Goal: Ask a question

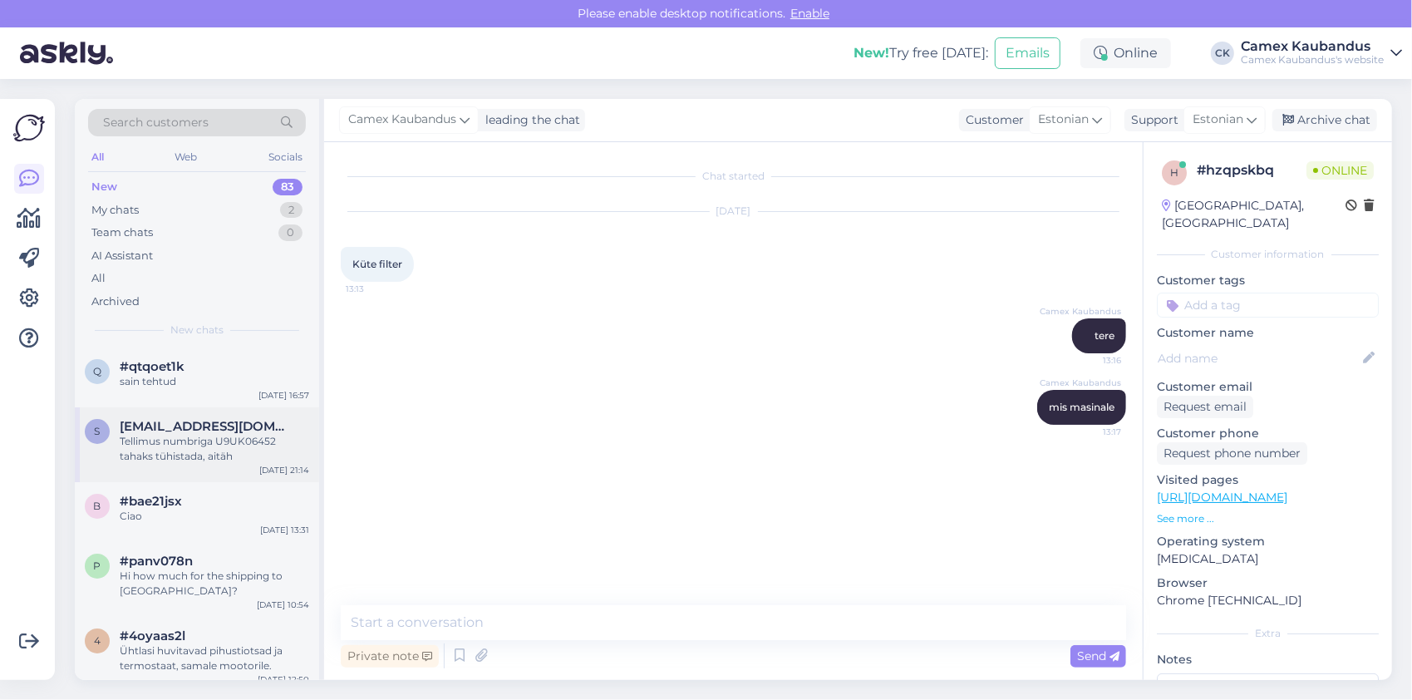
click at [224, 435] on div "Tellimus numbriga U9UK06452 tahaks tühistada, aitäh" at bounding box center [214, 449] width 189 height 30
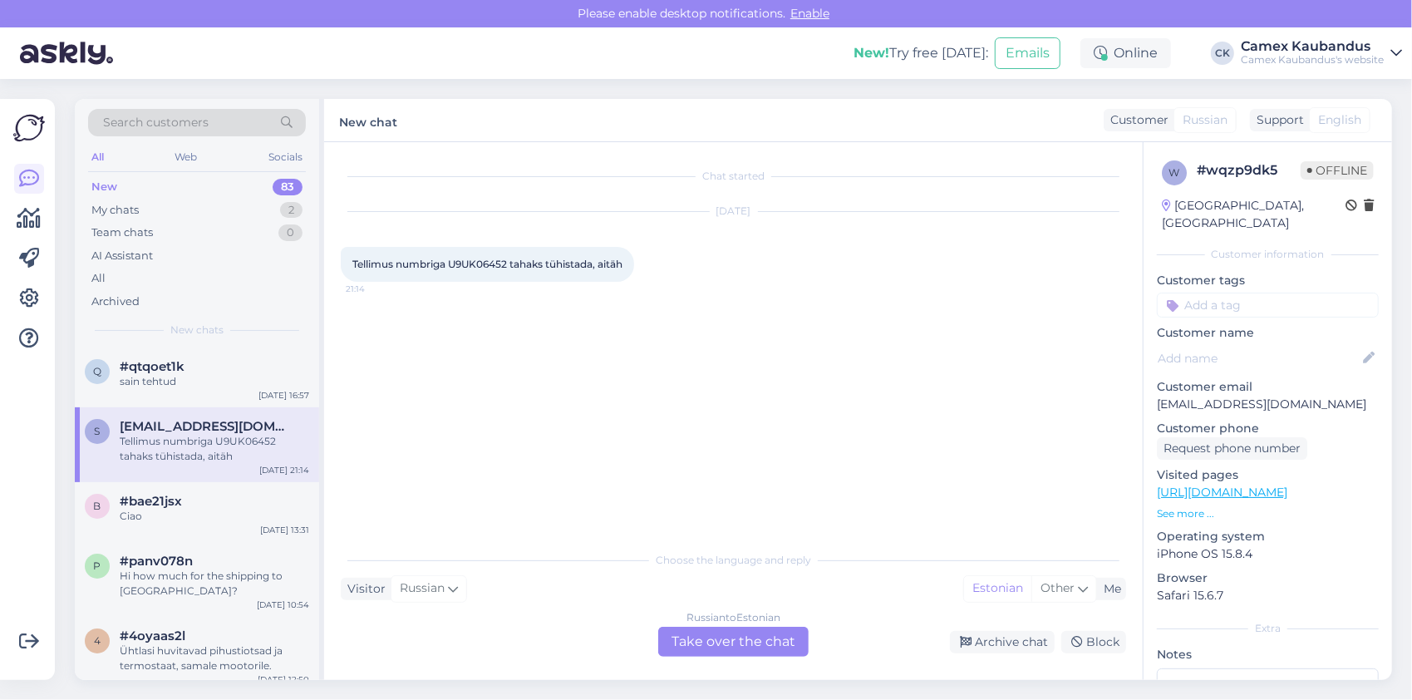
click at [485, 264] on span "Tellimus numbriga U9UK06452 tahaks tühistada, aitäh" at bounding box center [487, 264] width 270 height 12
copy span "U9UK06452"
click at [166, 497] on span "#bae21jsx" at bounding box center [151, 501] width 62 height 15
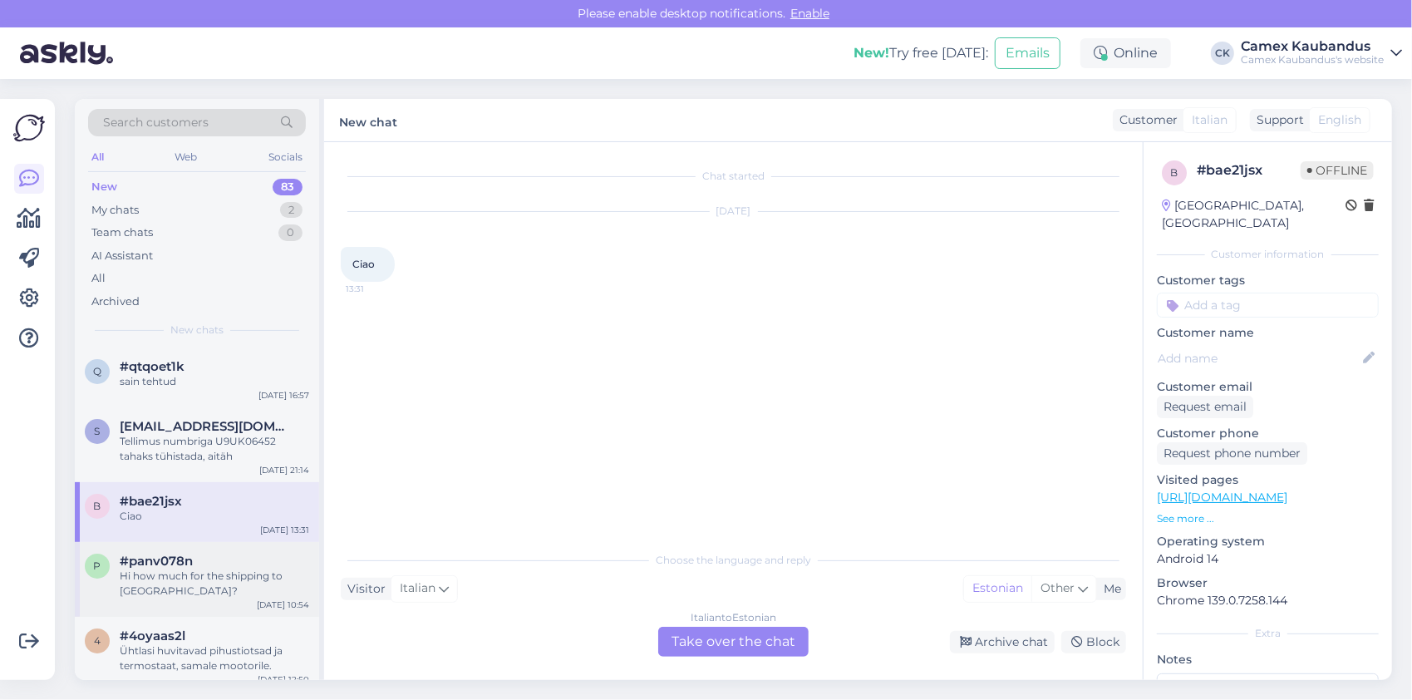
click at [151, 553] on span "#panv078n" at bounding box center [156, 560] width 73 height 15
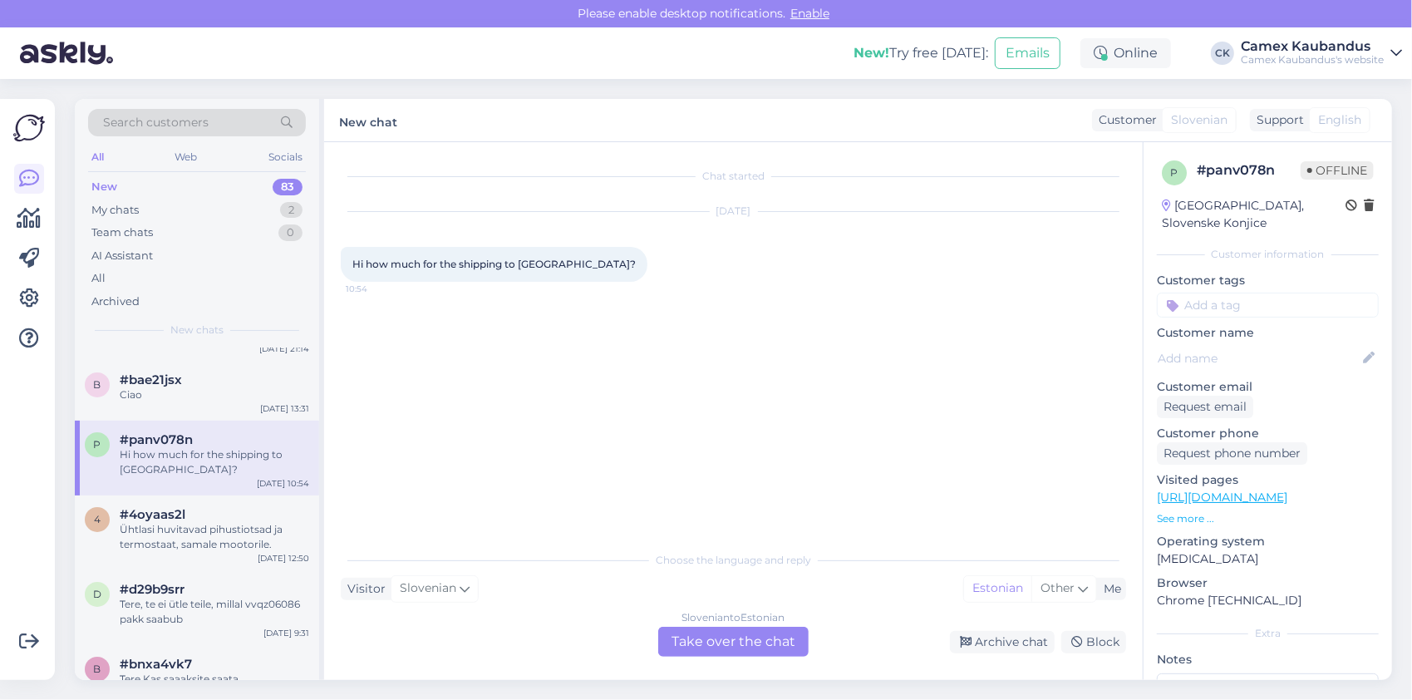
scroll to position [166, 0]
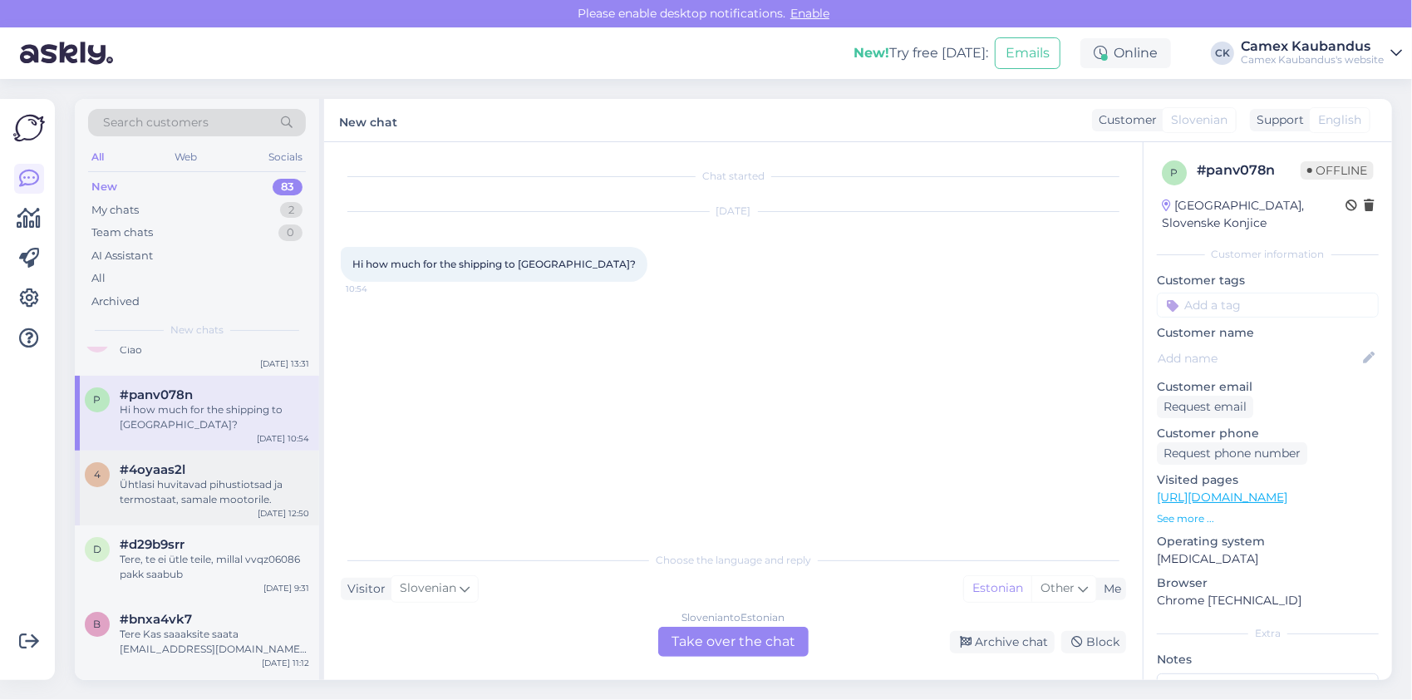
click at [173, 490] on div "Ühtlasi huvitavad pihustiotsad ja termostaat, samale mootorile." at bounding box center [214, 492] width 189 height 30
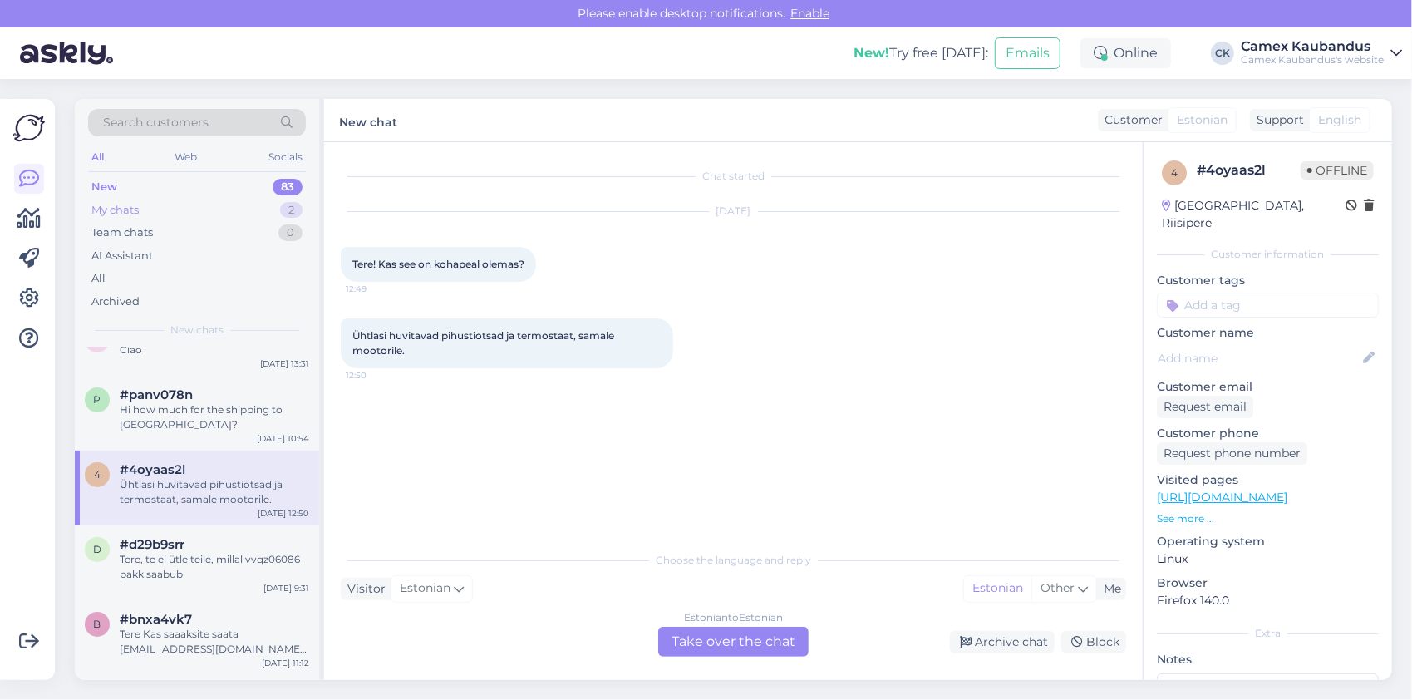
click at [128, 205] on div "My chats" at bounding box center [114, 210] width 47 height 17
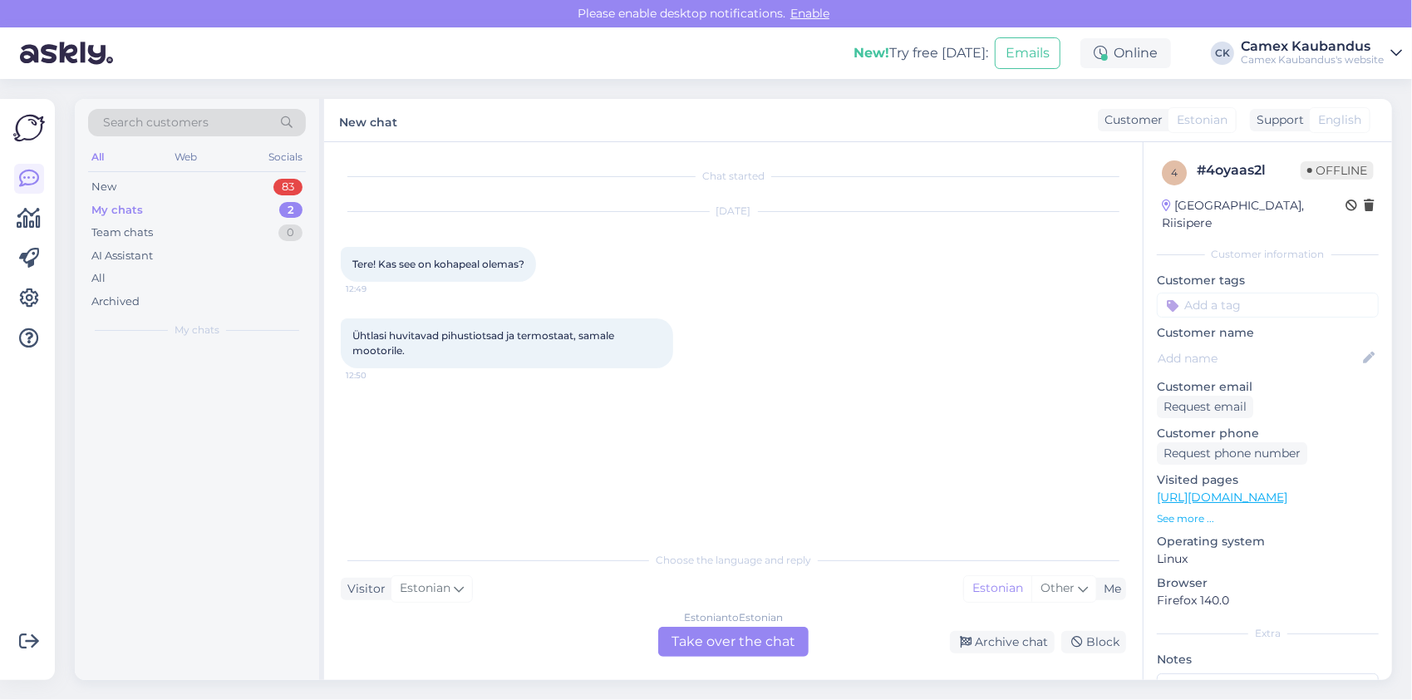
scroll to position [0, 0]
click at [130, 226] on div "Team chats" at bounding box center [121, 232] width 61 height 17
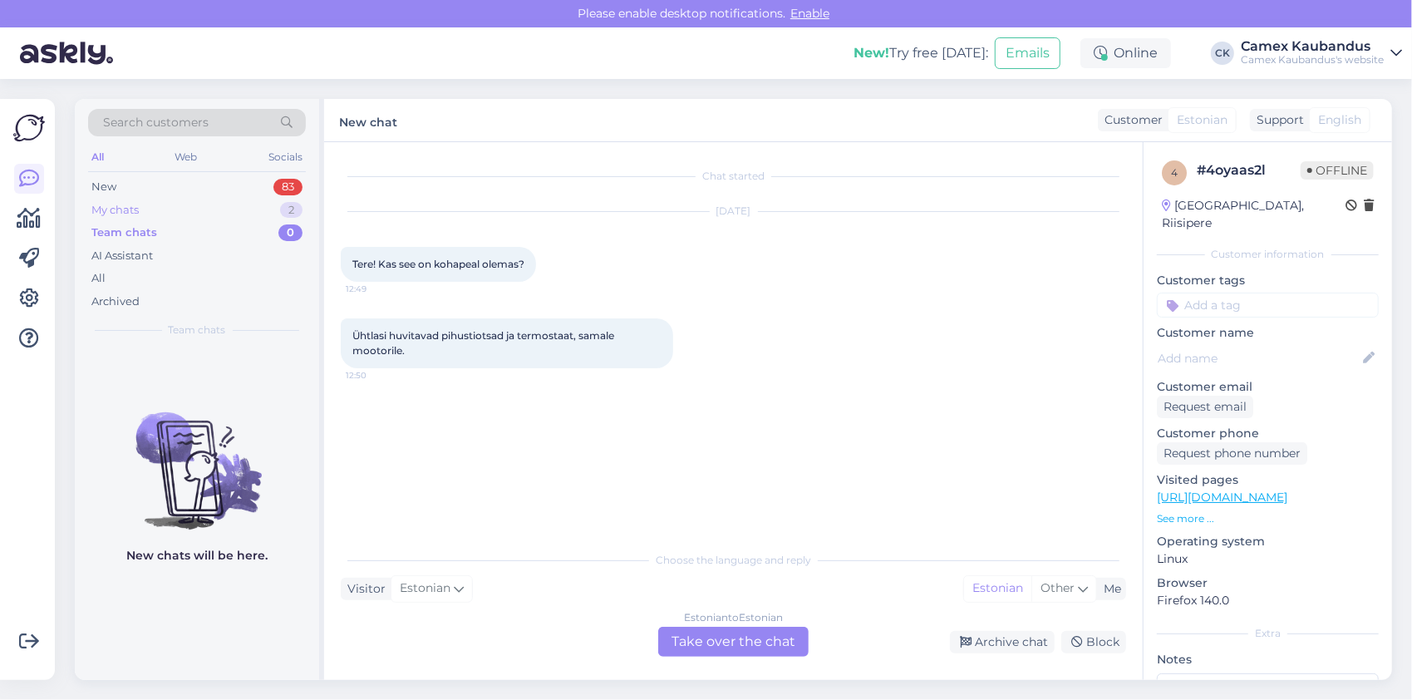
click at [132, 211] on div "My chats" at bounding box center [114, 210] width 47 height 17
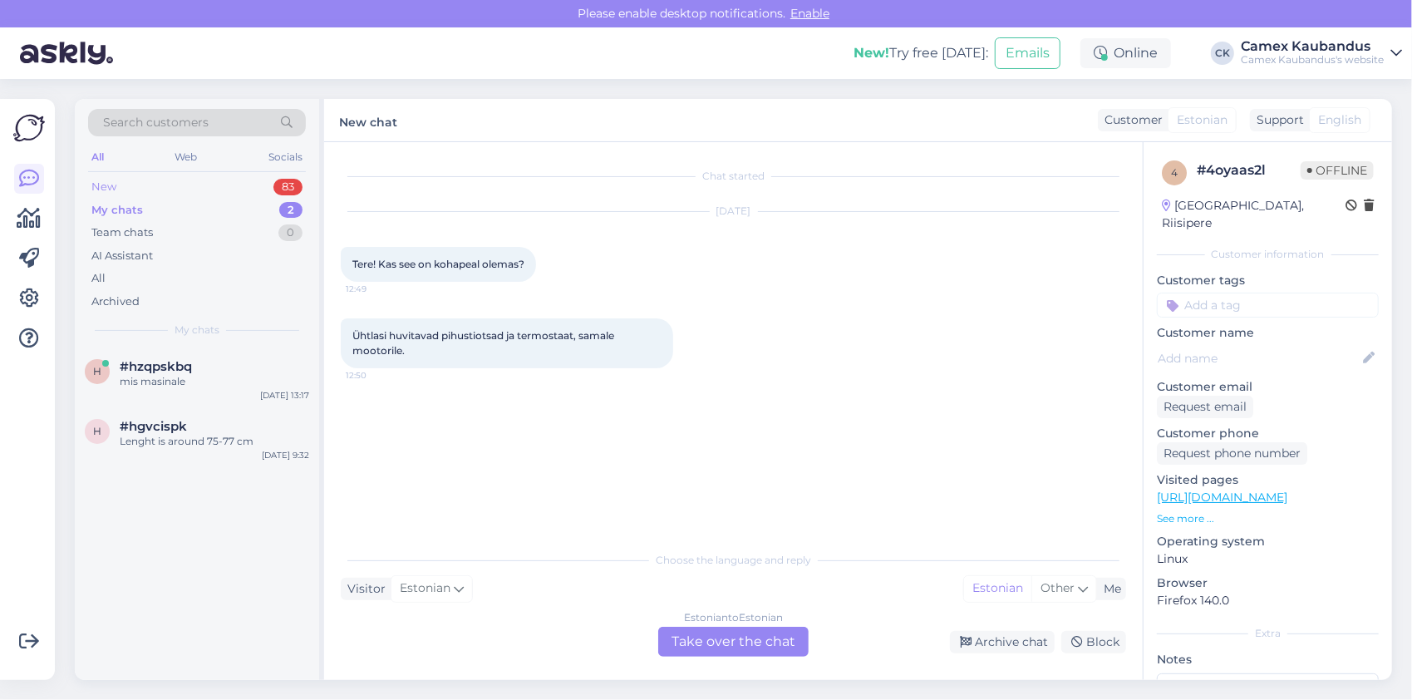
click at [106, 179] on div "New" at bounding box center [103, 187] width 25 height 17
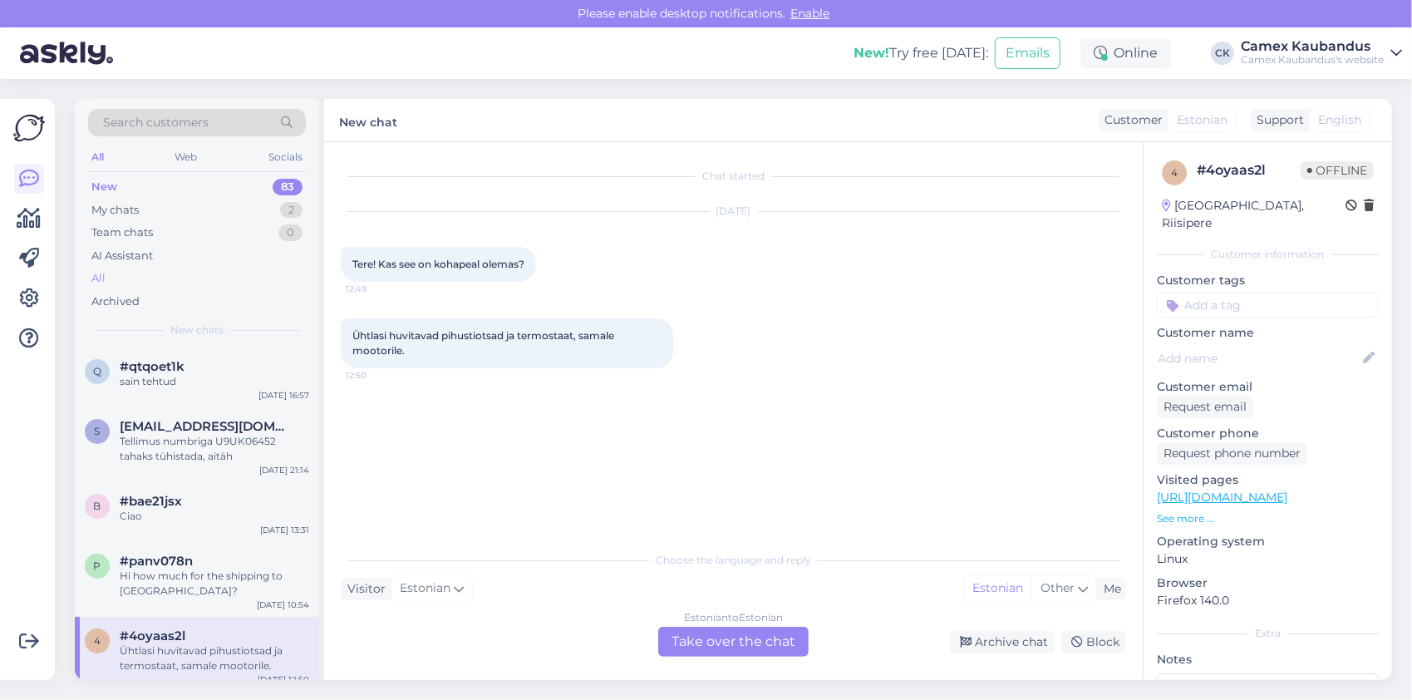
click at [116, 278] on div "All" at bounding box center [197, 278] width 218 height 23
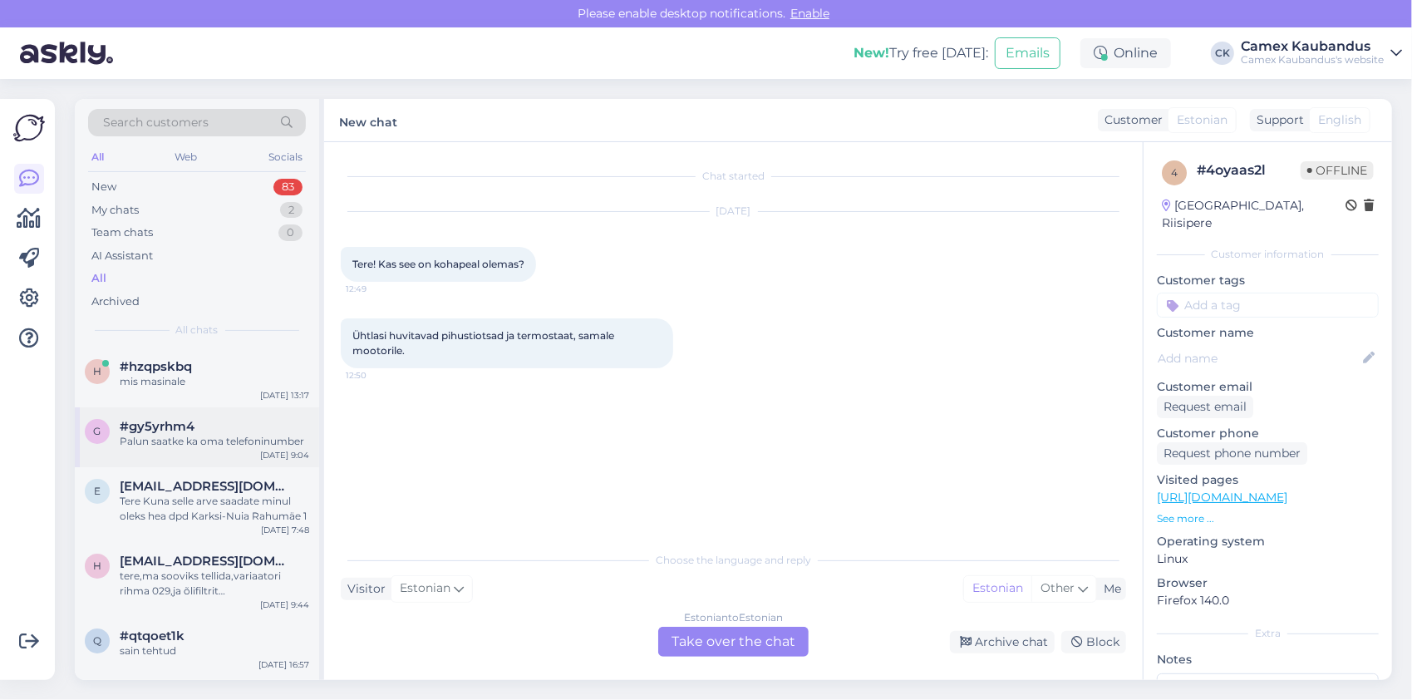
click at [264, 447] on div "Palun saatke ka oma telefoninumber" at bounding box center [214, 441] width 189 height 15
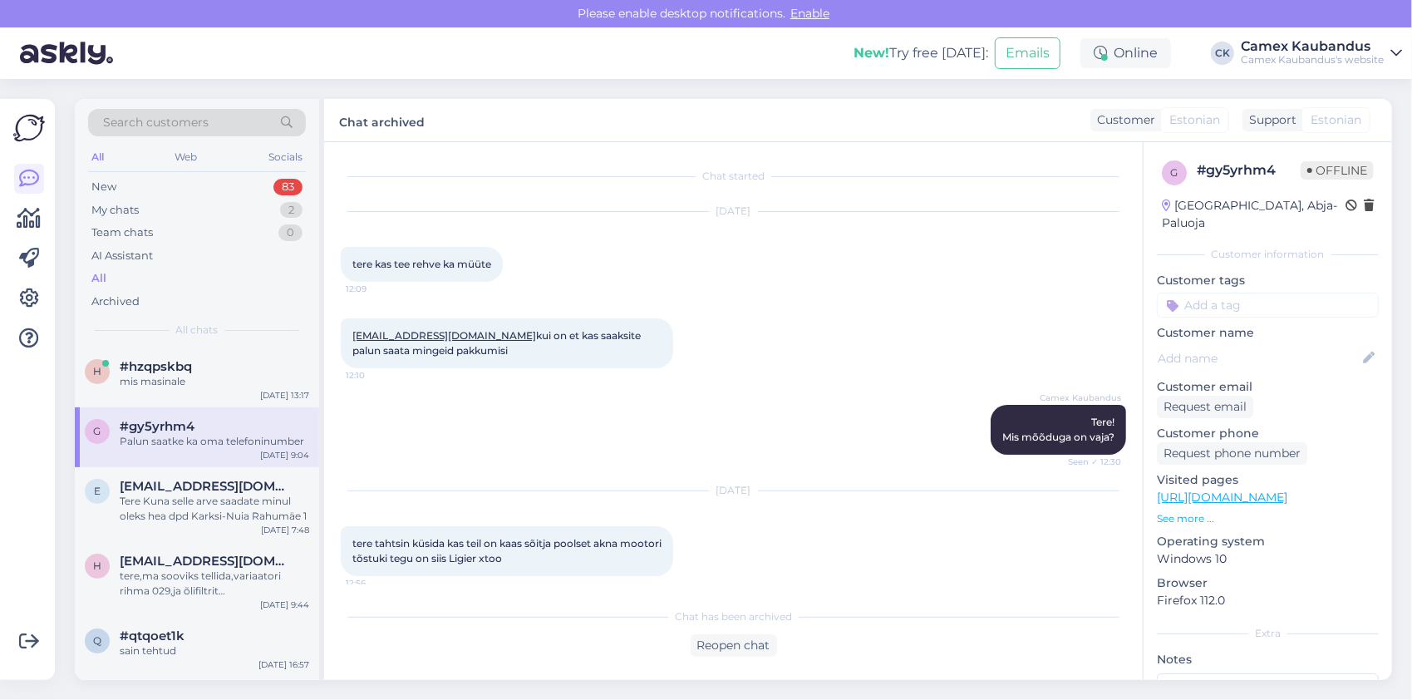
scroll to position [1024, 0]
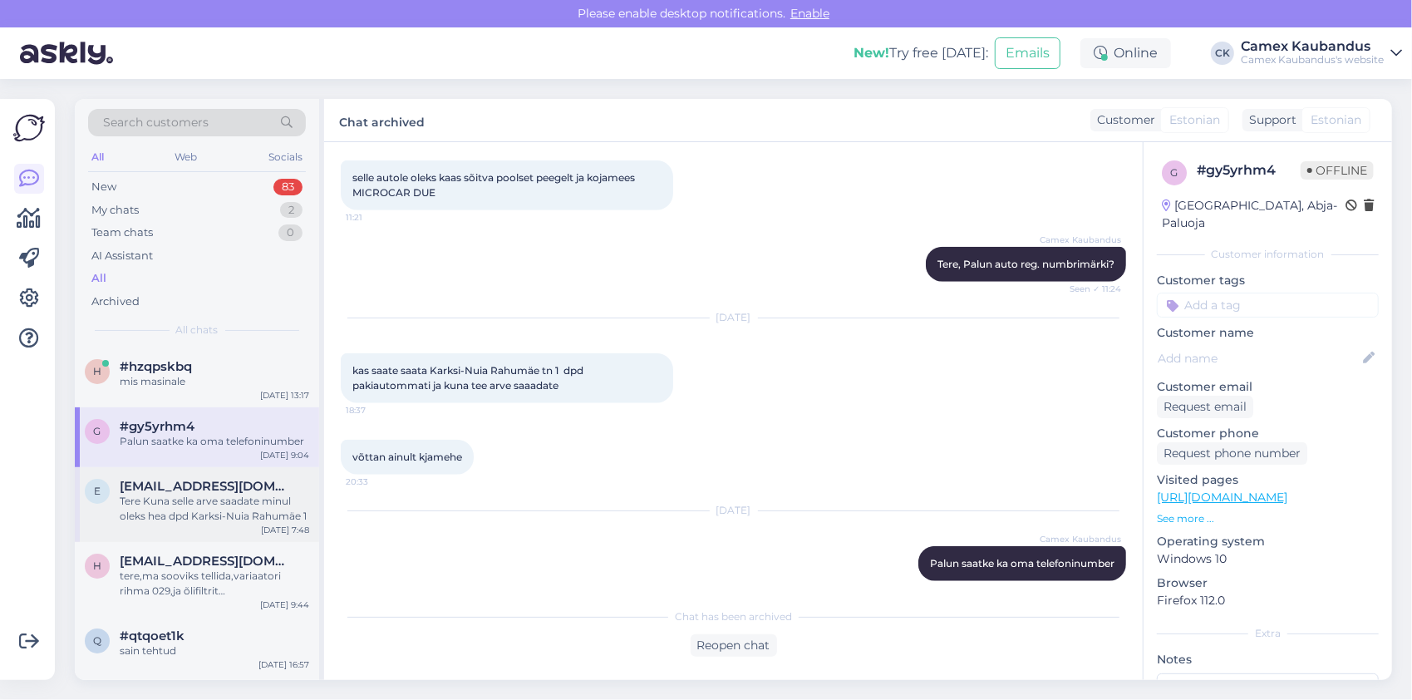
click at [249, 503] on div "Tere Kuna selle arve saadate minul oleks hea dpd Karksi-Nuia Rahumäe 1" at bounding box center [214, 509] width 189 height 30
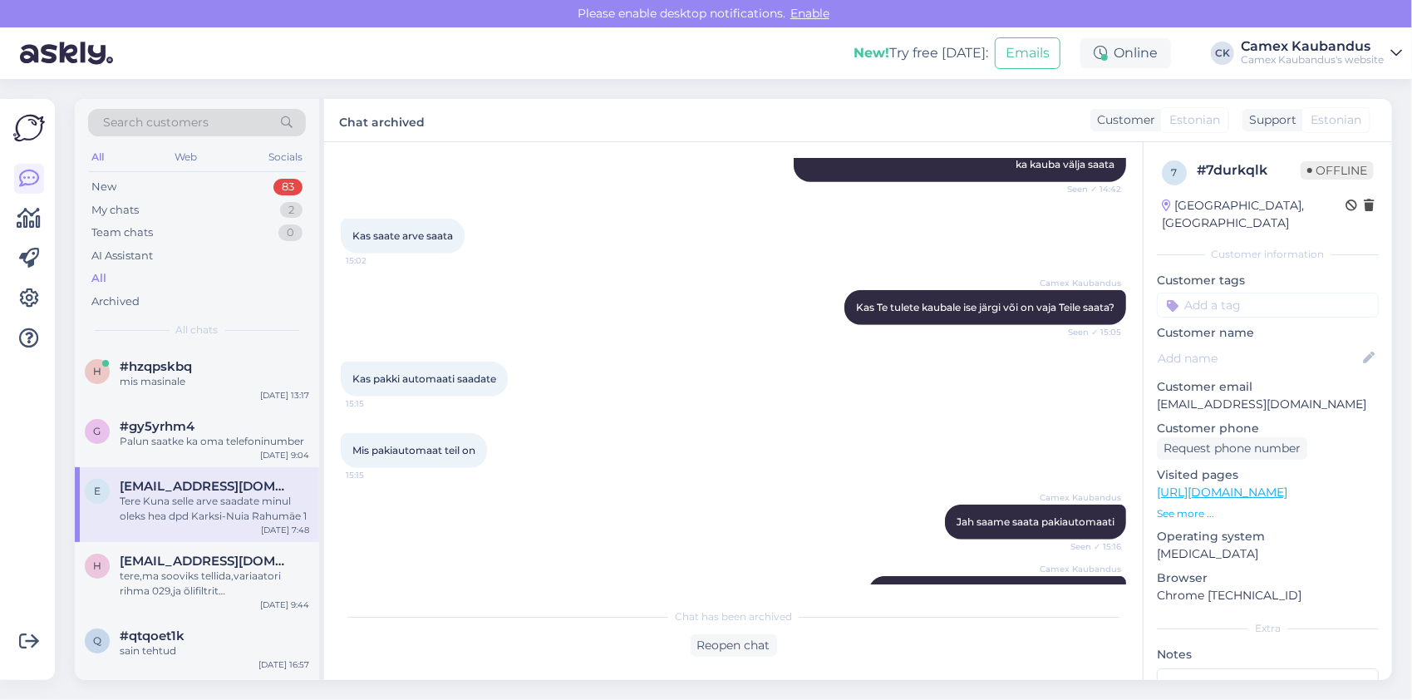
scroll to position [912, 0]
